Goal: Find specific page/section: Find specific page/section

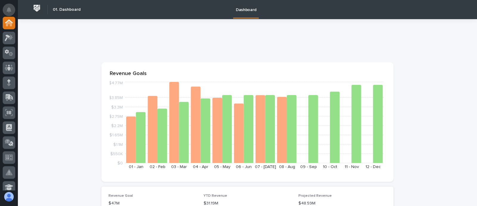
click at [10, 8] on icon "Notifications" at bounding box center [9, 9] width 5 height 5
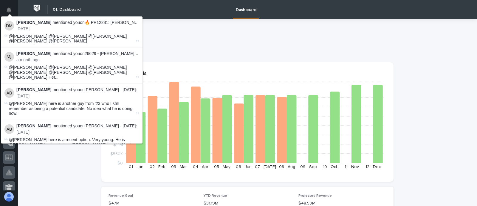
drag, startPoint x: 176, startPoint y: 35, endPoint x: 155, endPoint y: 51, distance: 26.0
click at [176, 35] on div at bounding box center [247, 43] width 292 height 24
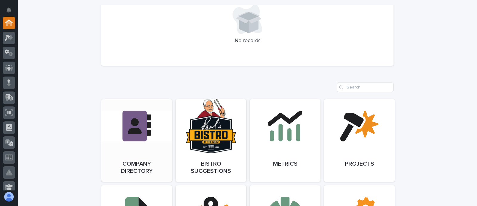
scroll to position [448, 0]
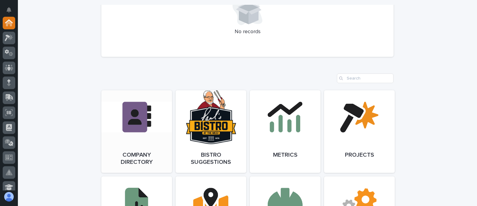
click at [127, 133] on span "Open Link" at bounding box center [136, 131] width 19 height 4
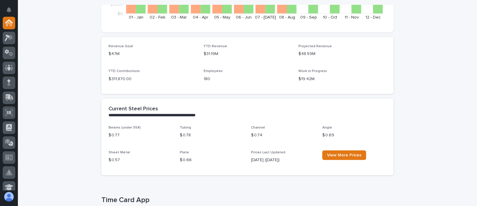
scroll to position [0, 0]
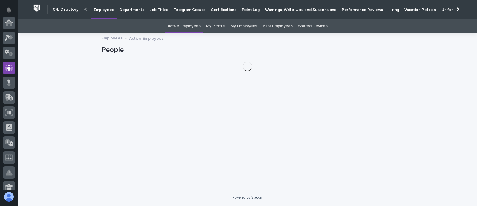
scroll to position [45, 0]
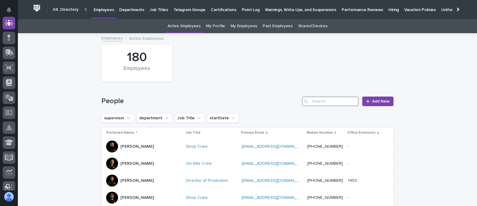
click at [335, 100] on input "Search" at bounding box center [330, 101] width 57 height 10
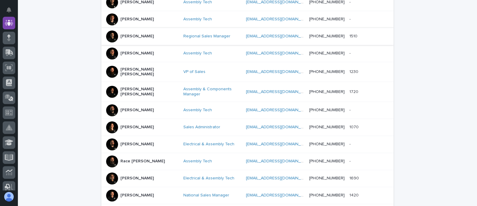
scroll to position [149, 0]
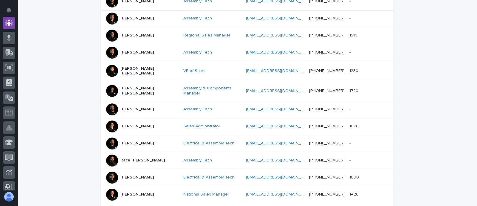
type input "[PERSON_NAME]"
